Goal: Complete application form

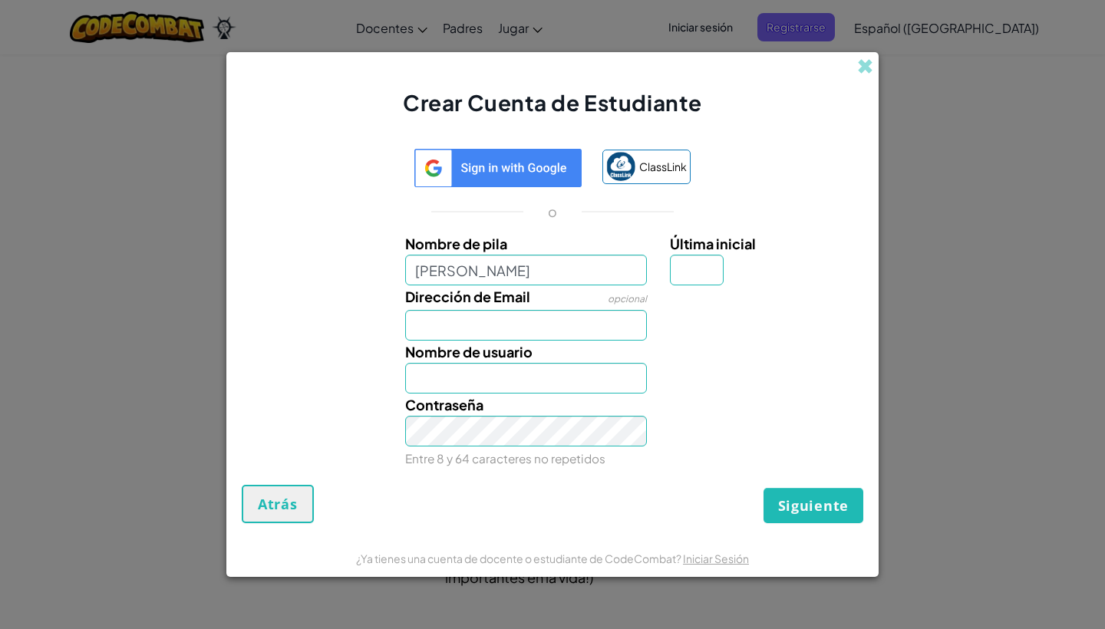
type input "[PERSON_NAME]"
click at [614, 278] on input "[PERSON_NAME]" at bounding box center [526, 270] width 242 height 31
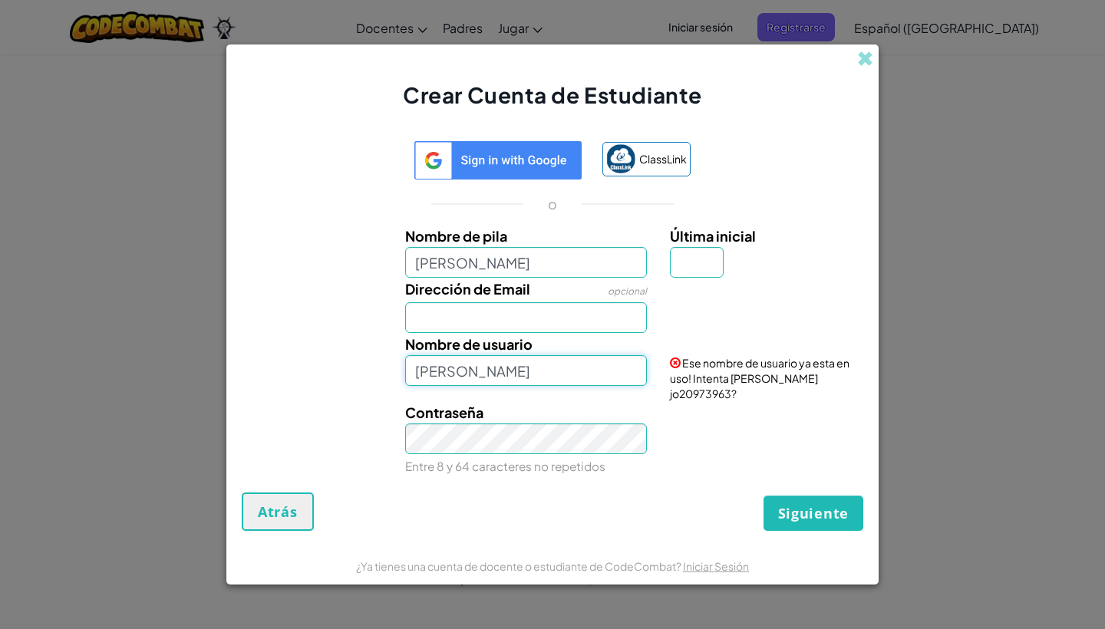
click at [490, 371] on input "[PERSON_NAME]" at bounding box center [526, 370] width 242 height 31
type input "[PERSON_NAME]"
click at [604, 278] on input "[PERSON_NAME]" at bounding box center [526, 262] width 242 height 31
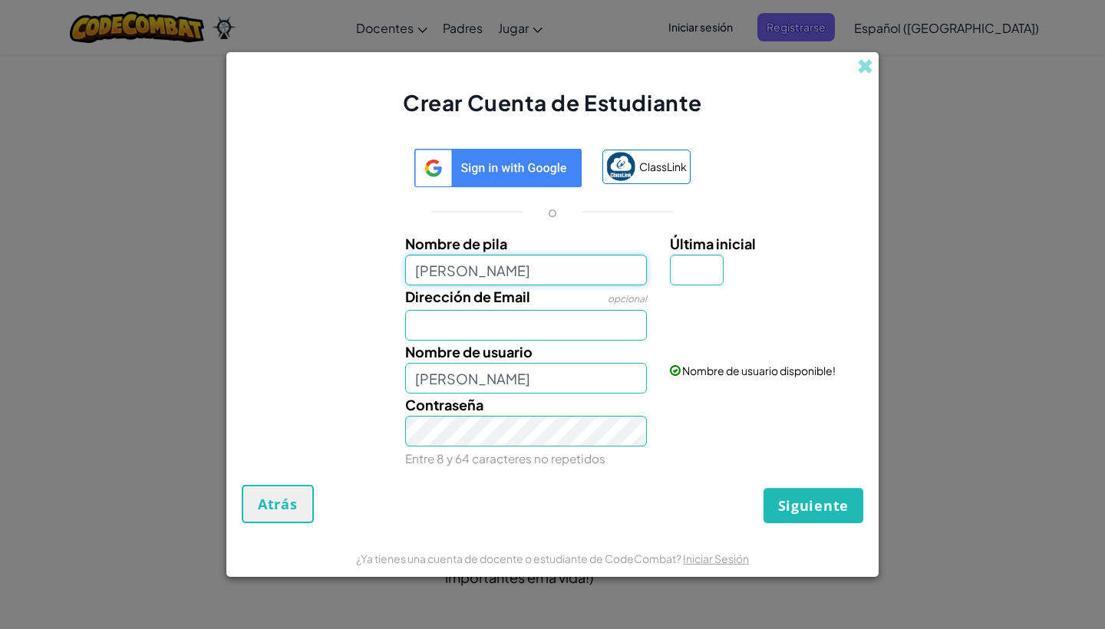
type input "[PERSON_NAME]"
click at [550, 316] on input "Dirección de Email" at bounding box center [526, 325] width 242 height 31
click at [601, 387] on input "[PERSON_NAME]" at bounding box center [526, 378] width 242 height 31
click at [585, 327] on input "Dirección de Email" at bounding box center [526, 325] width 242 height 31
click at [598, 374] on input "[PERSON_NAME]" at bounding box center [526, 378] width 242 height 31
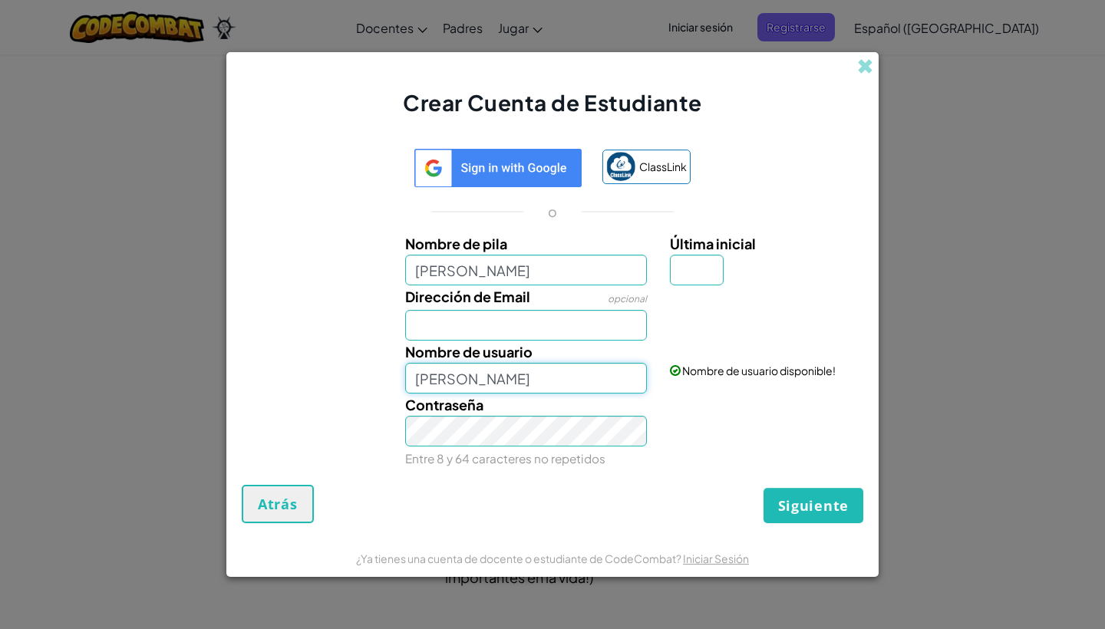
type input "[PERSON_NAME]"
click at [578, 329] on input "Dirección de Email" at bounding box center [526, 325] width 242 height 31
type input "j"
type input "al"
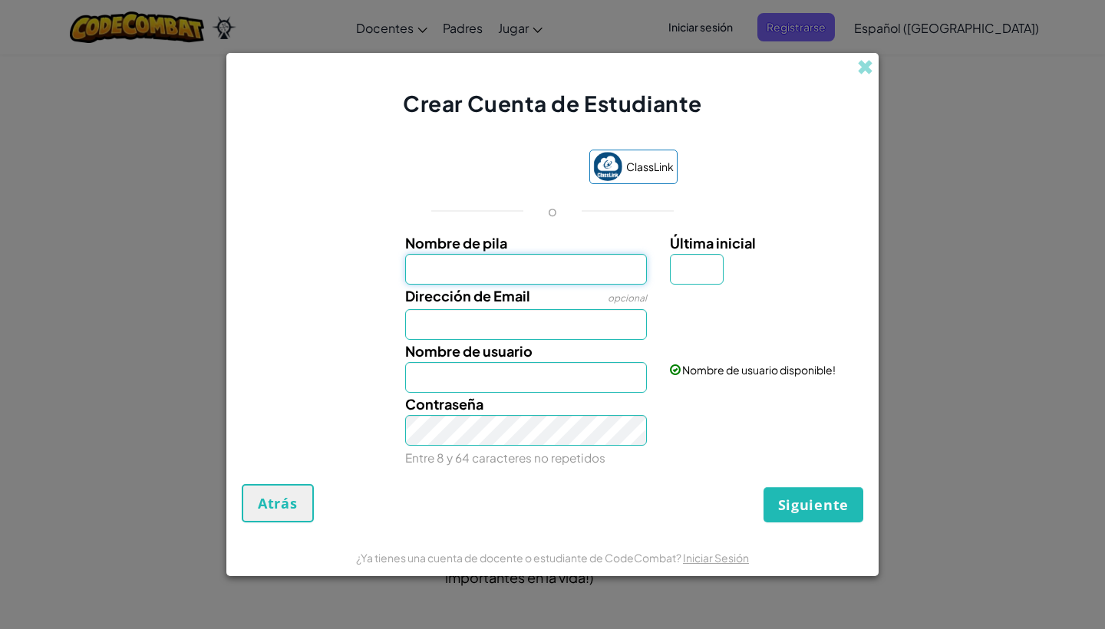
click at [533, 260] on input "Nombre de pila" at bounding box center [526, 269] width 242 height 31
type input "[EMAIL_ADDRESS][DOMAIN_NAME]"
type input "[PERSON_NAME]"
click at [400, 447] on div "Contraseña Entre 8 y 64 caracteres no repetidos" at bounding box center [526, 431] width 265 height 76
click at [690, 277] on input "Última inicial" at bounding box center [697, 269] width 54 height 31
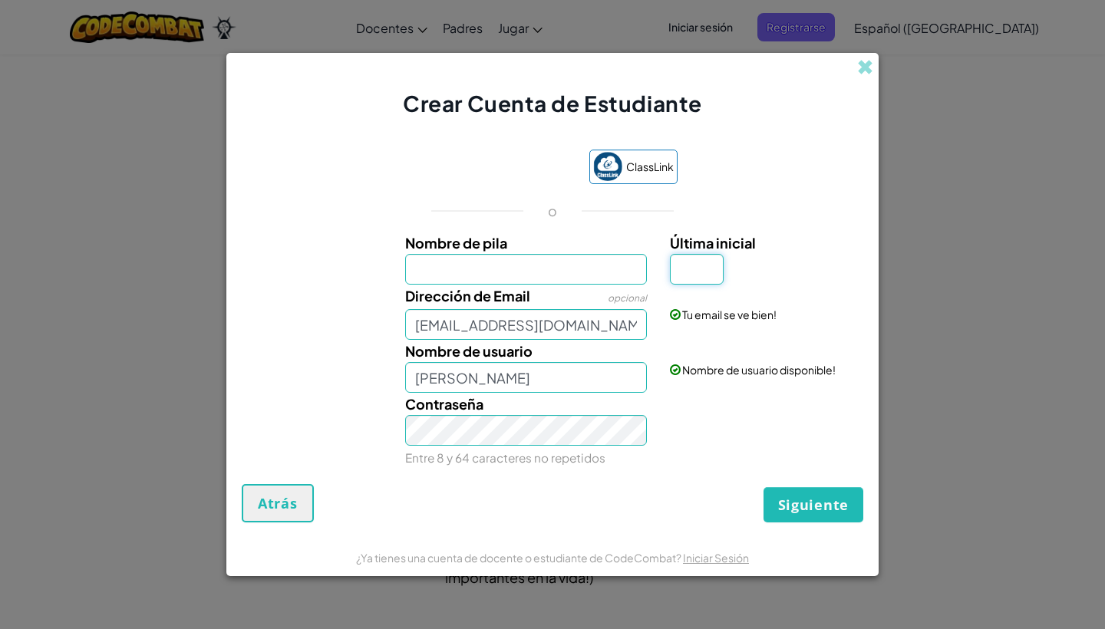
type input "j"
click at [842, 506] on span "Siguiente" at bounding box center [813, 505] width 71 height 18
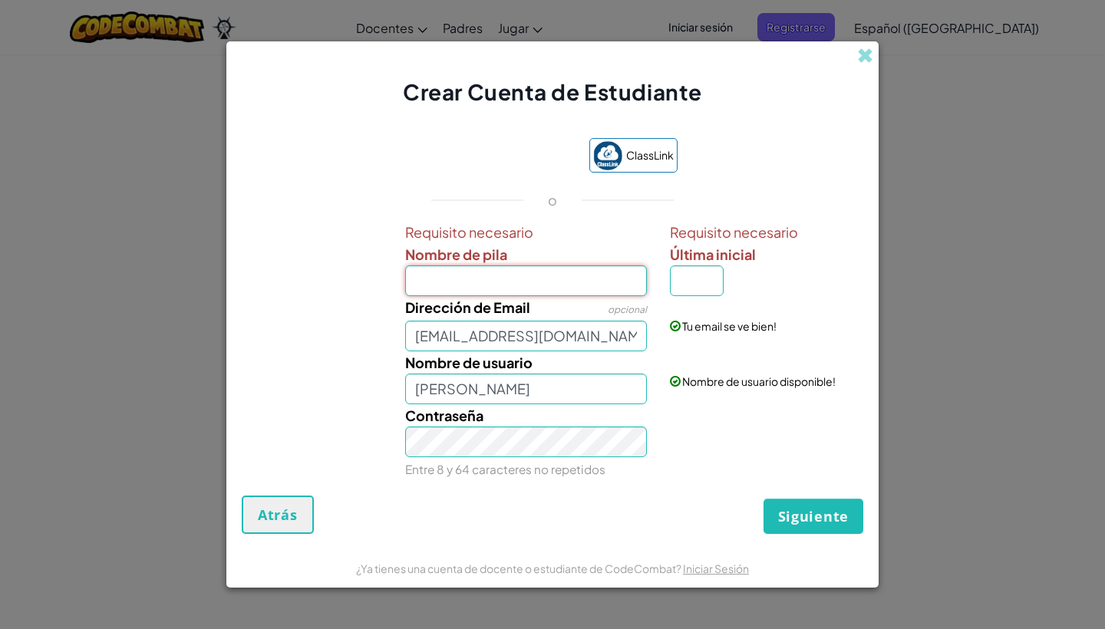
click at [532, 276] on input "Nombre de pila" at bounding box center [526, 280] width 242 height 31
type input "[PERSON_NAME]"
click at [782, 497] on div "Siguiente Atrás" at bounding box center [552, 515] width 621 height 38
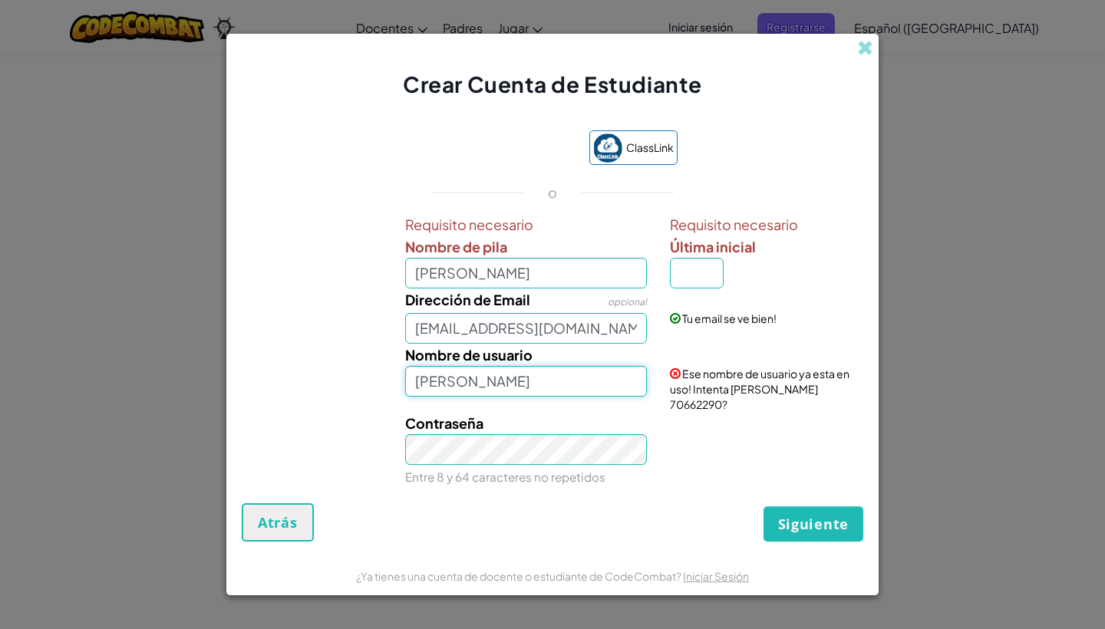
click at [522, 387] on input "[PERSON_NAME]" at bounding box center [526, 381] width 242 height 31
type input "[PERSON_NAME]"
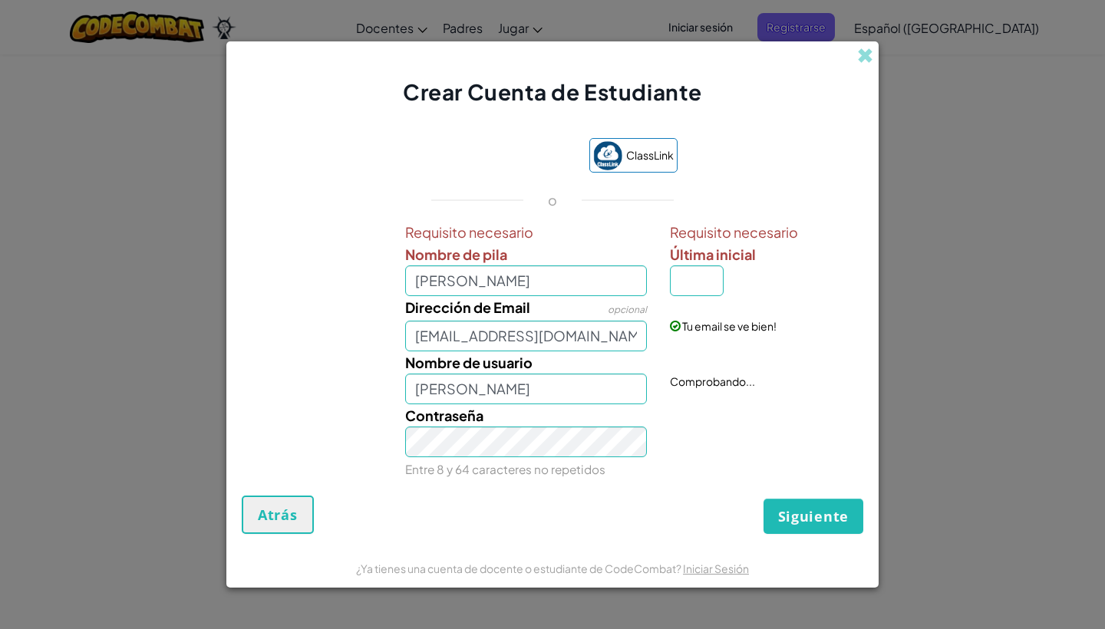
click at [702, 458] on div "Contraseña Entre 8 y 64 caracteres no repetidos" at bounding box center [552, 442] width 637 height 76
click at [784, 510] on span "Siguiente" at bounding box center [813, 516] width 71 height 18
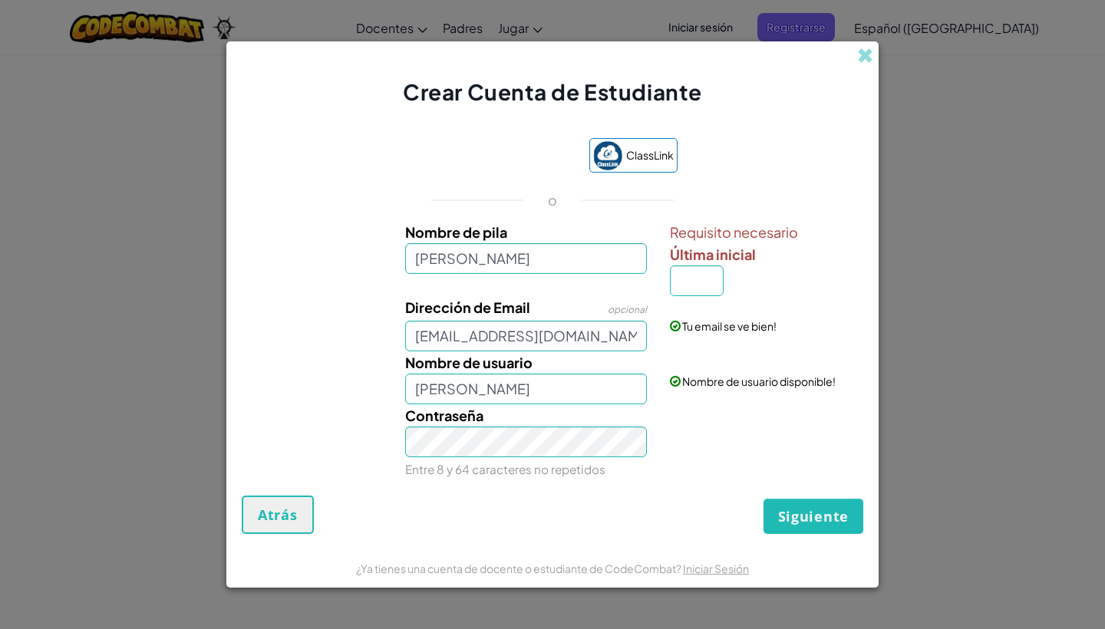
click at [784, 512] on span "Siguiente" at bounding box center [813, 516] width 71 height 18
click at [824, 516] on span "Siguiente" at bounding box center [813, 516] width 71 height 18
click at [675, 274] on input "Última inicial" at bounding box center [697, 280] width 54 height 31
type input "z"
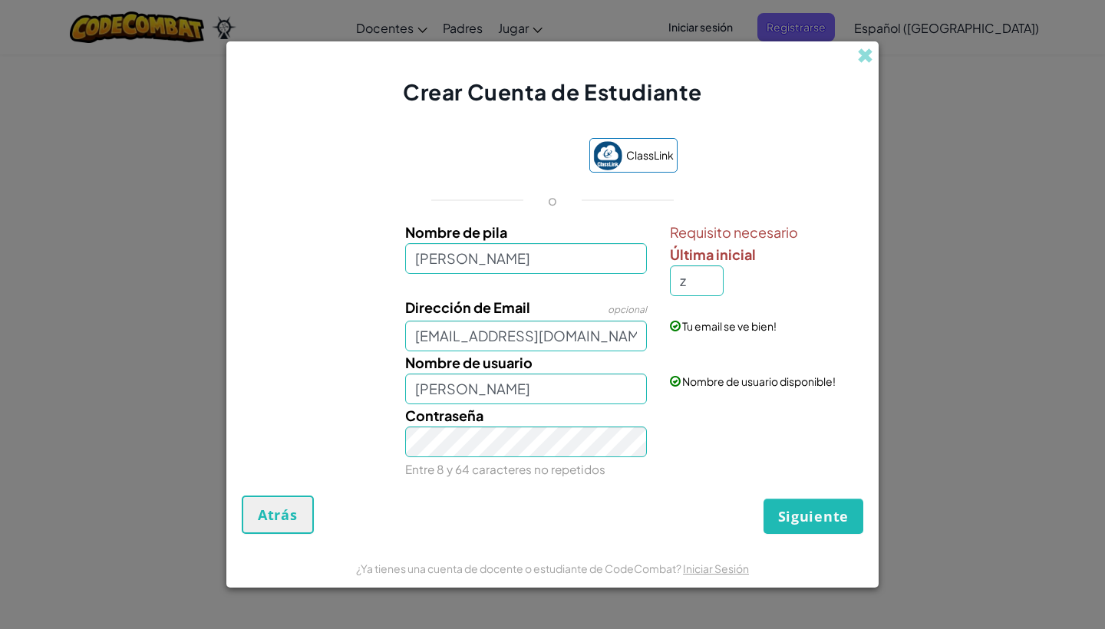
click at [785, 495] on div "ClassLink o Nombre de pila [PERSON_NAME] Requisito necesario Última inicial z D…" at bounding box center [552, 309] width 621 height 373
click at [483, 389] on input "[PERSON_NAME]" at bounding box center [526, 389] width 242 height 31
type input "[PERSON_NAME]"
click at [806, 536] on form "ClassLink o Nombre de pila [PERSON_NAME] Requisito necesario Última inicial z D…" at bounding box center [552, 328] width 652 height 442
click at [814, 519] on span "Siguiente" at bounding box center [813, 516] width 71 height 18
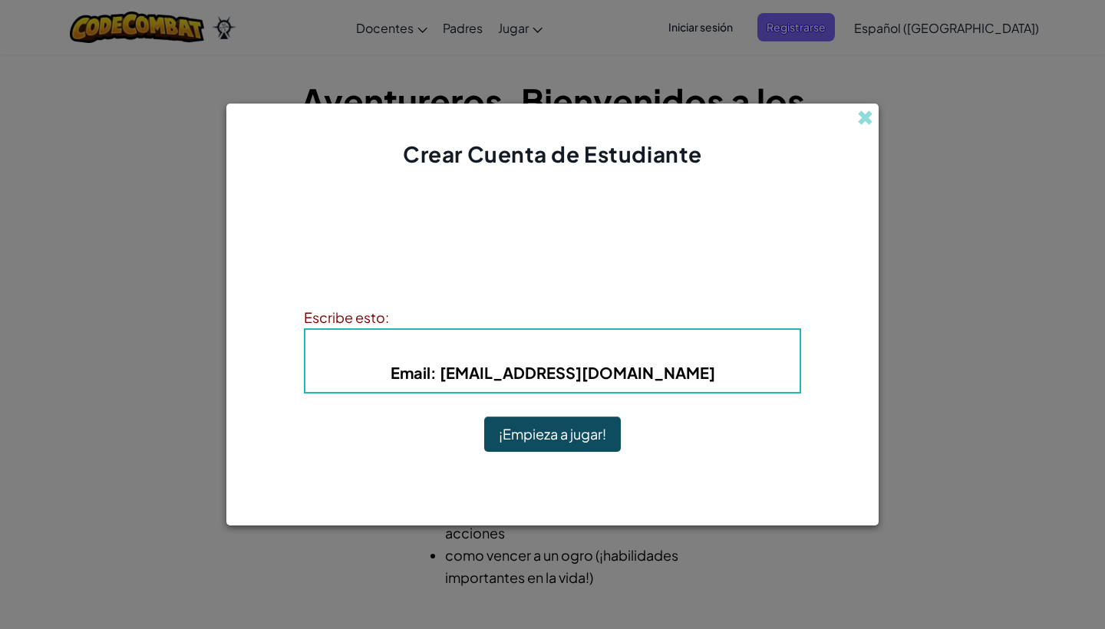
click at [575, 434] on button "¡Empieza a jugar!" at bounding box center [552, 434] width 137 height 35
